Goal: Task Accomplishment & Management: Manage account settings

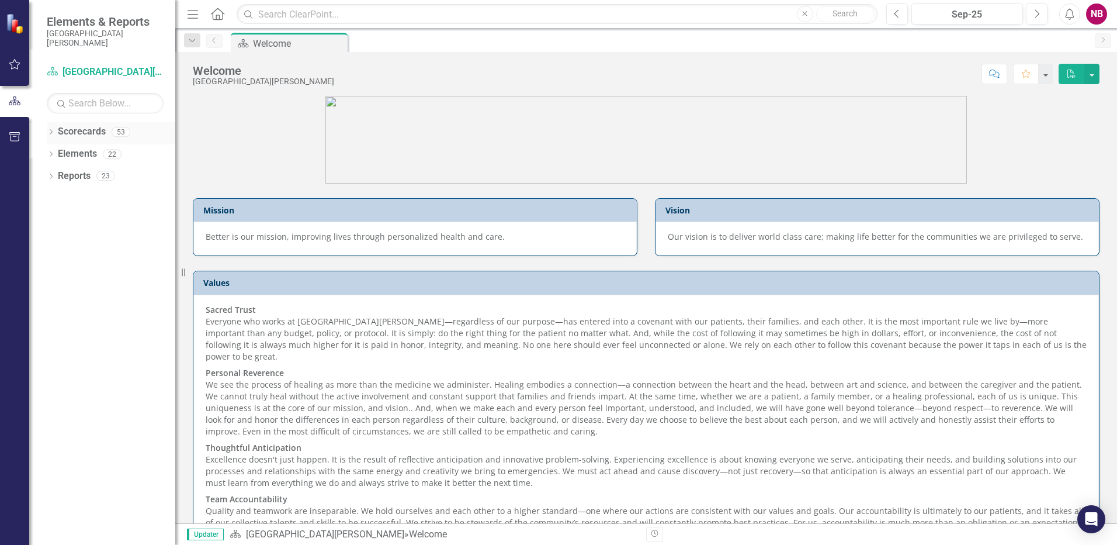
click at [92, 132] on link "Scorecards" at bounding box center [82, 131] width 48 height 13
click at [52, 131] on icon "Dropdown" at bounding box center [51, 133] width 8 height 6
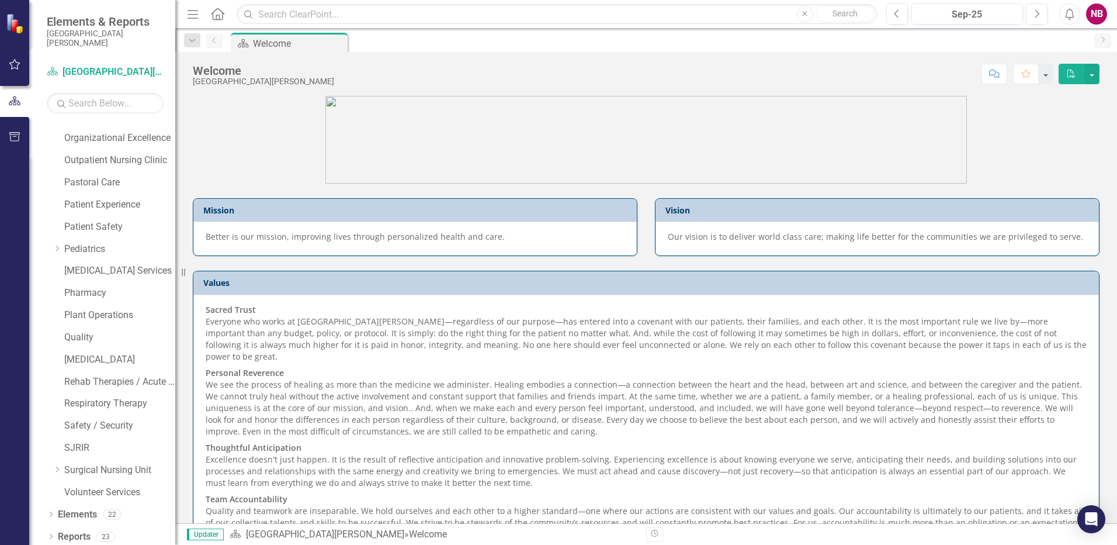
scroll to position [705, 0]
click at [96, 332] on link "Quality" at bounding box center [119, 333] width 111 height 13
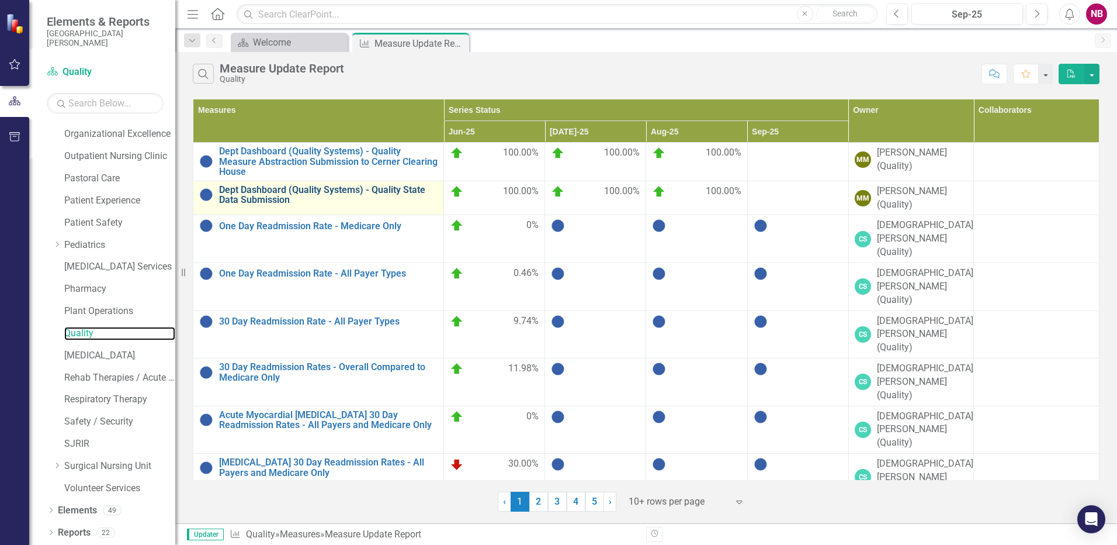
scroll to position [10, 0]
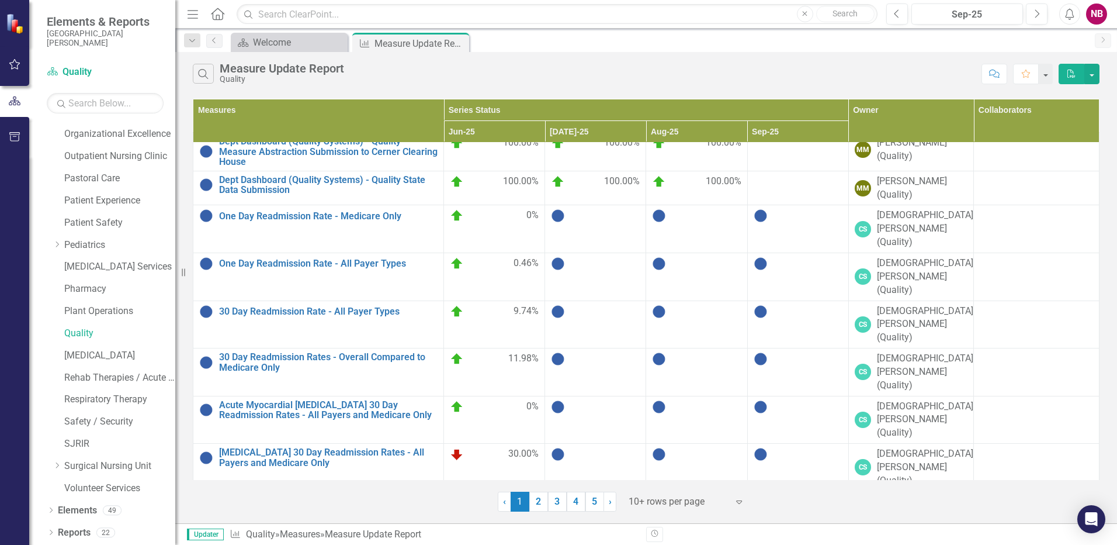
click at [540, 503] on link "2" at bounding box center [538, 501] width 19 height 20
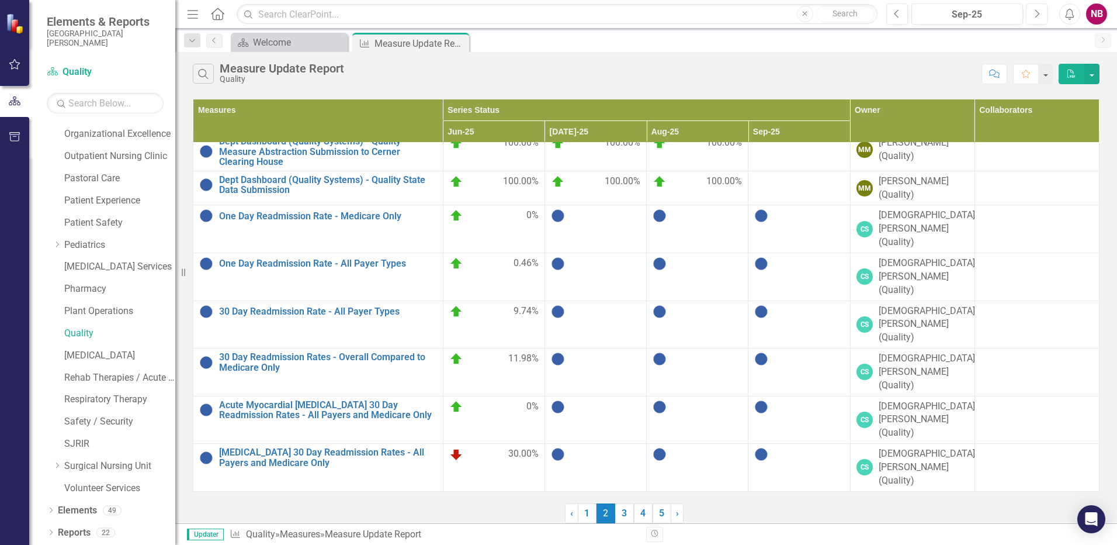
scroll to position [0, 0]
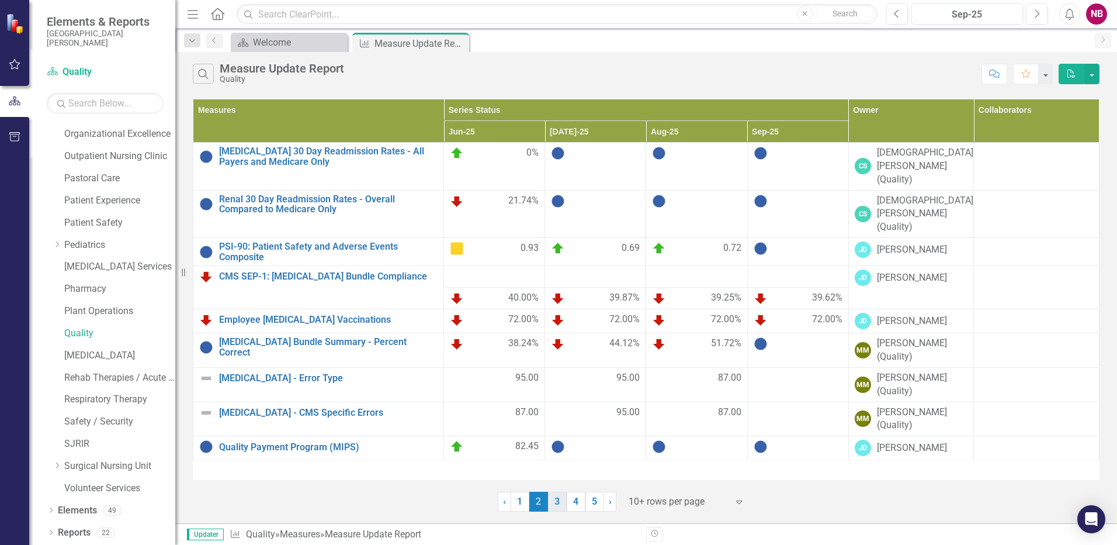
click at [621, 506] on div "10+ rows per page Expand" at bounding box center [684, 501] width 134 height 20
click at [559, 501] on link "3" at bounding box center [557, 501] width 19 height 20
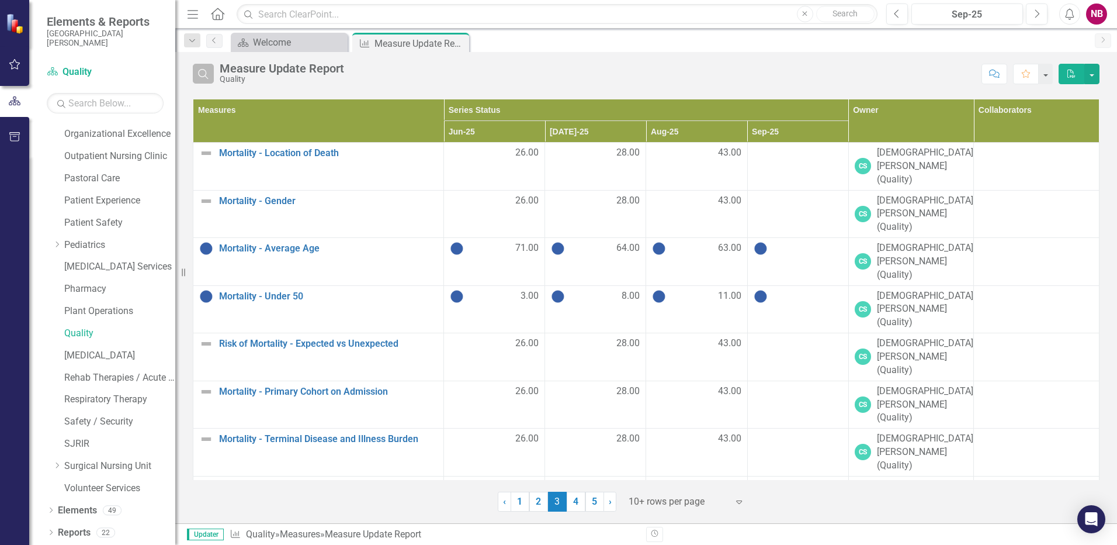
click at [209, 81] on button "Search" at bounding box center [203, 74] width 21 height 20
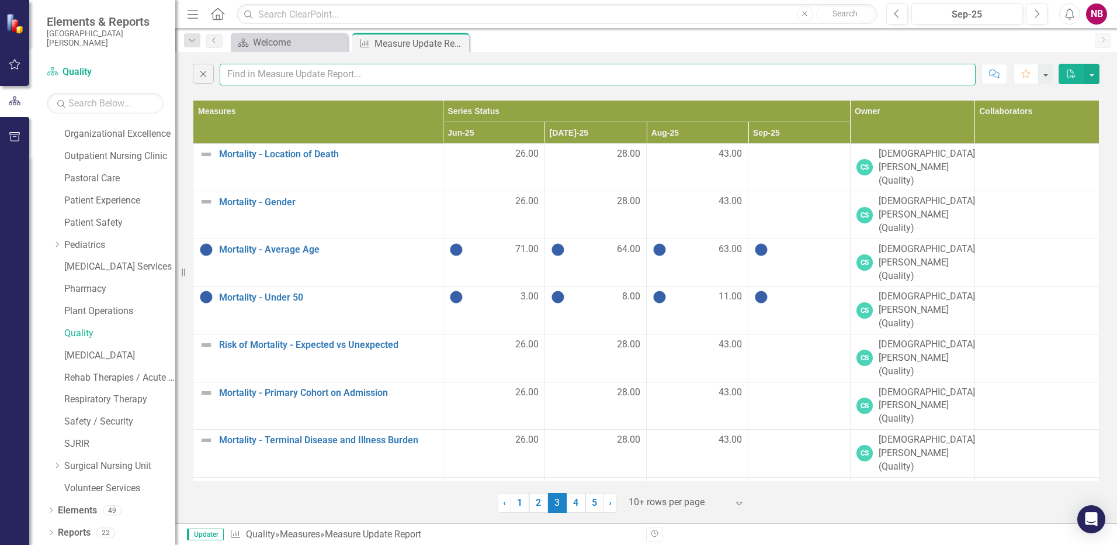
click at [260, 78] on input "text" at bounding box center [598, 75] width 756 height 22
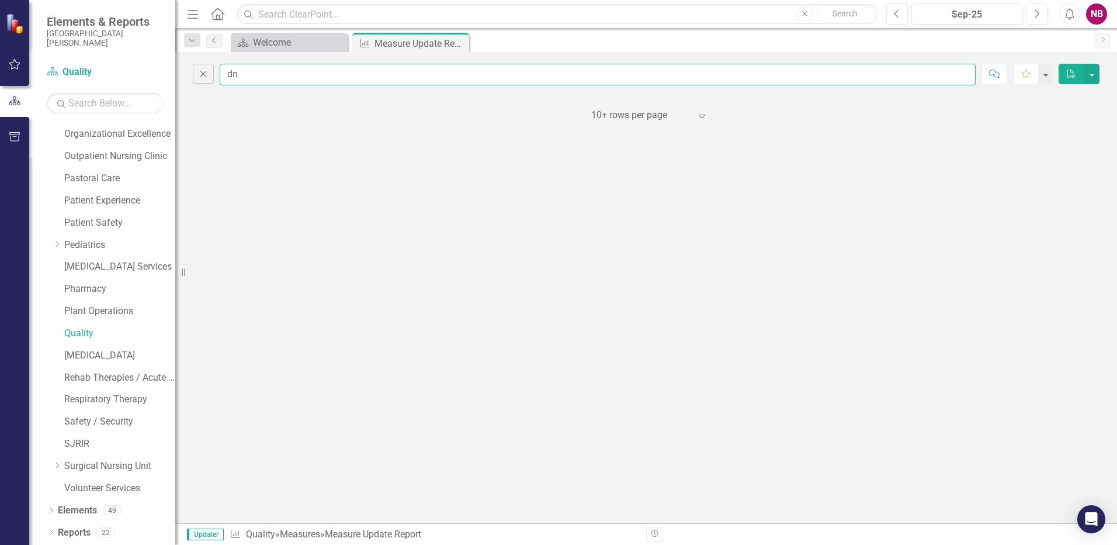
type input "d"
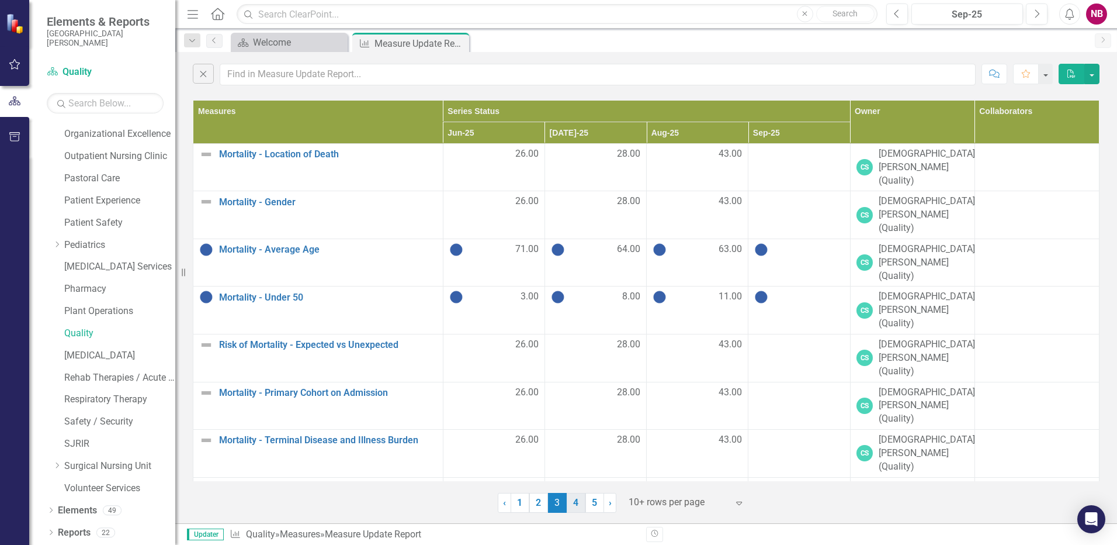
click at [576, 507] on link "4" at bounding box center [576, 503] width 19 height 20
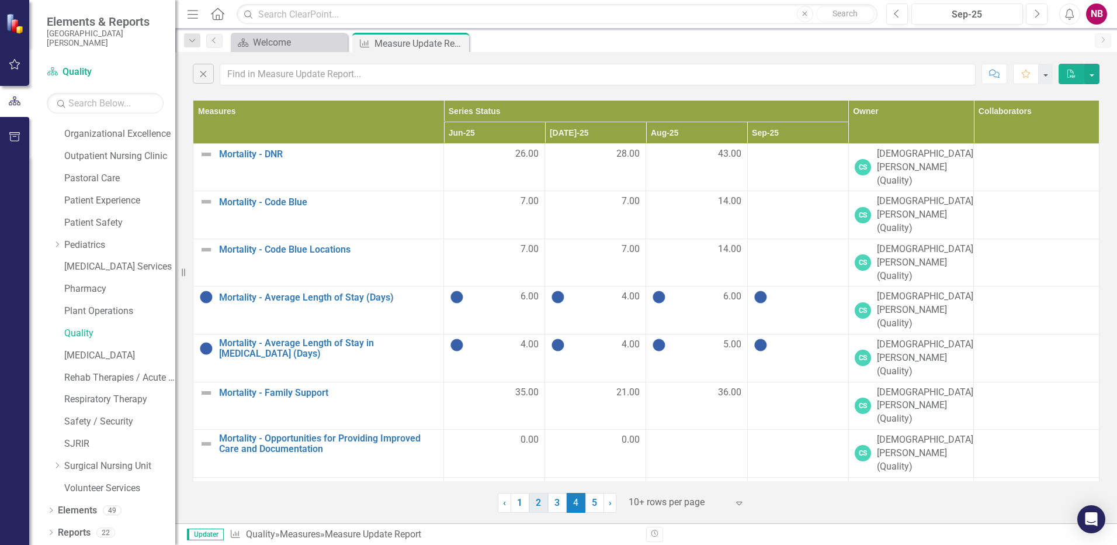
click at [598, 505] on link "5" at bounding box center [594, 503] width 19 height 20
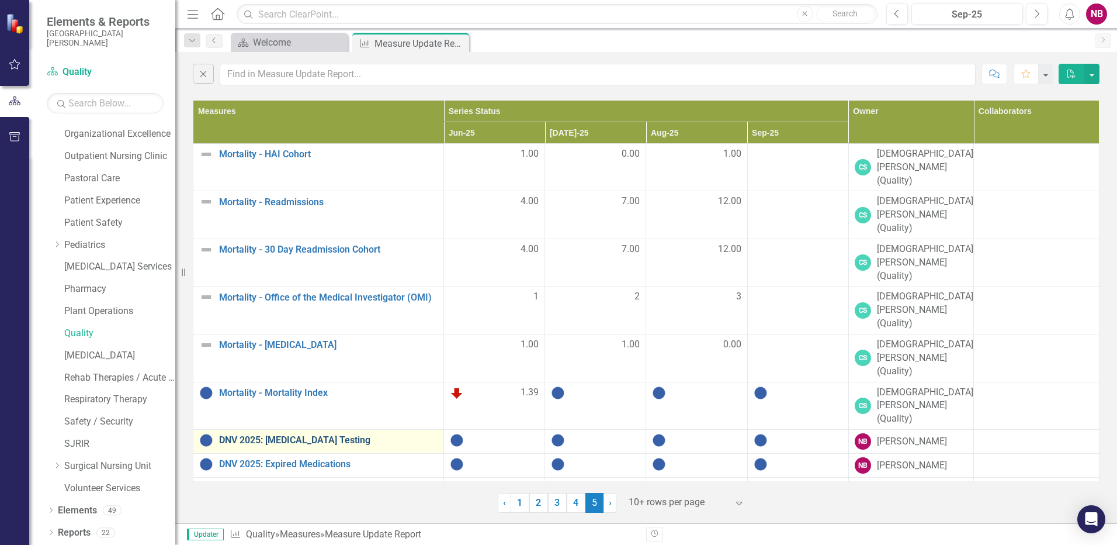
click at [348, 435] on link "DNV 2025: [MEDICAL_DATA] Testing" at bounding box center [328, 440] width 219 height 11
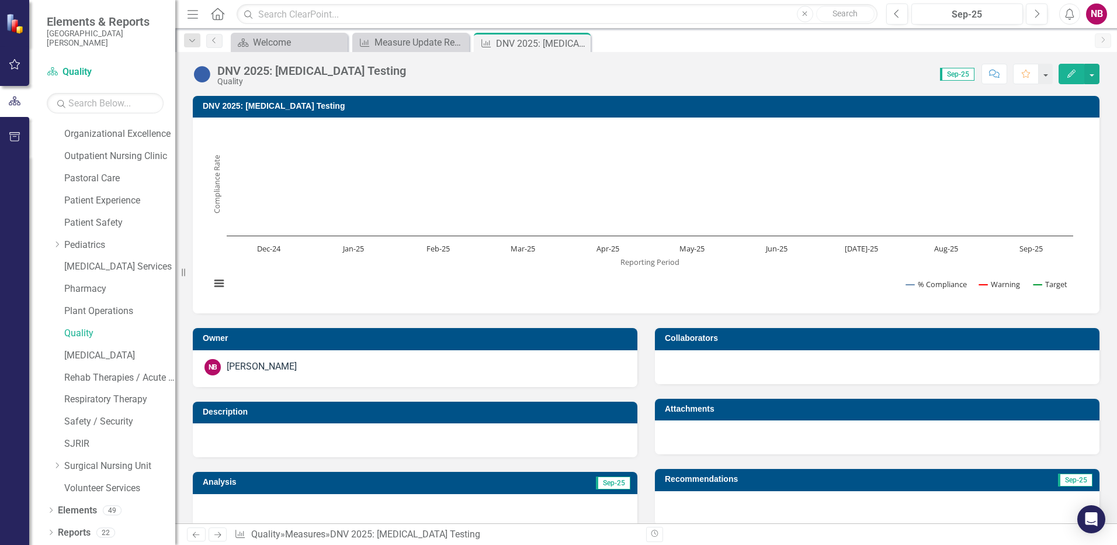
click at [301, 102] on h3 "DNV 2025: [MEDICAL_DATA] Testing" at bounding box center [648, 106] width 891 height 9
click at [1075, 72] on icon "Edit" at bounding box center [1071, 74] width 11 height 8
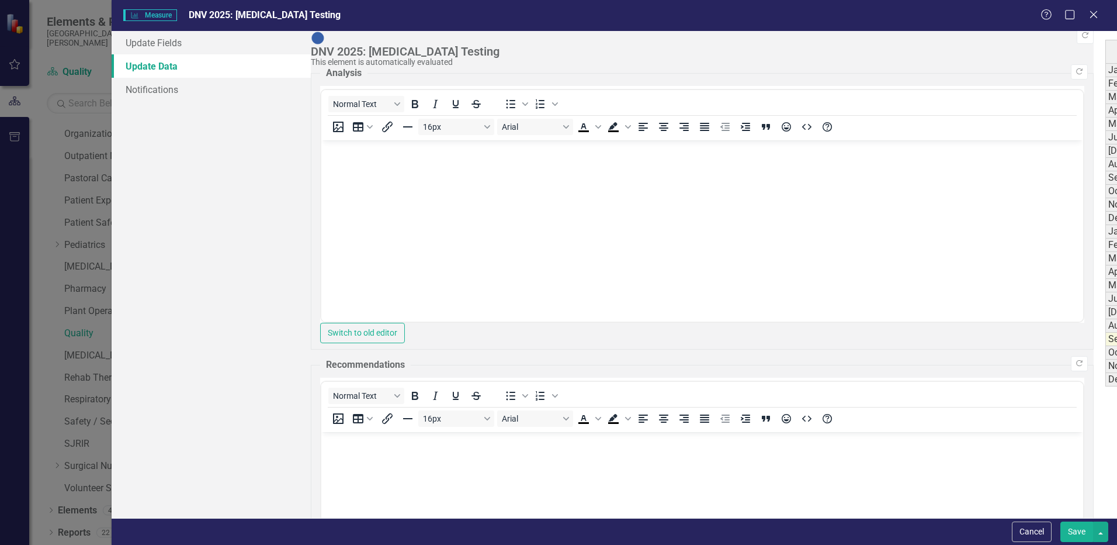
click at [152, 12] on span "Measure Measure" at bounding box center [149, 15] width 53 height 12
click at [182, 40] on link "Update Fields" at bounding box center [211, 42] width 199 height 23
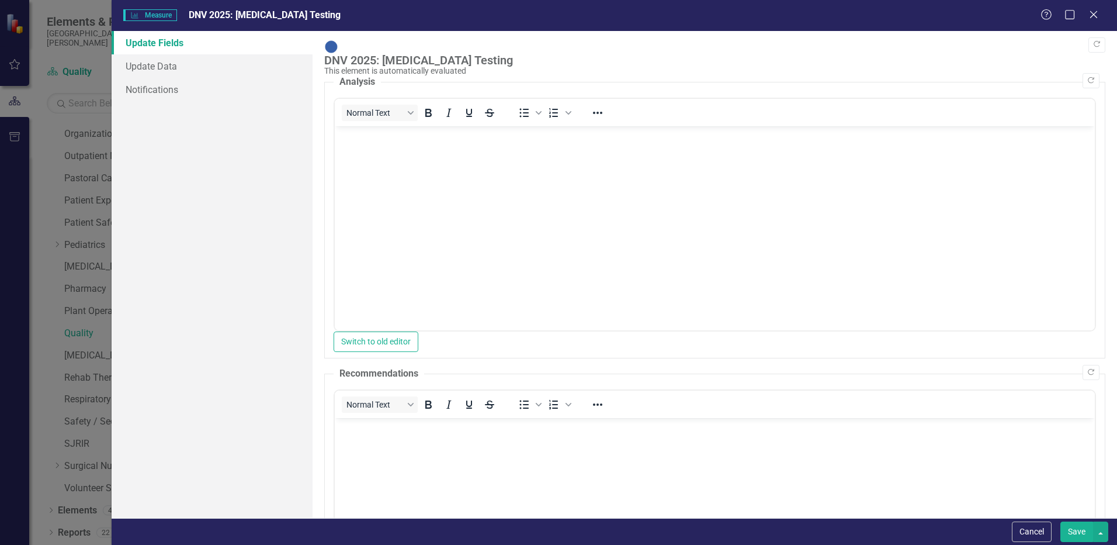
click at [473, 54] on div "DNV 2025: [MEDICAL_DATA] Testing" at bounding box center [711, 60] width 775 height 13
click at [511, 54] on div "DNV 2025: [MEDICAL_DATA] Testing" at bounding box center [711, 60] width 775 height 13
drag, startPoint x: 502, startPoint y: 46, endPoint x: 476, endPoint y: 46, distance: 25.7
click at [476, 54] on div "DNV 2025: [MEDICAL_DATA] Testing" at bounding box center [711, 60] width 775 height 13
click at [1093, 15] on icon at bounding box center [1093, 14] width 9 height 9
